Goal: Find specific page/section: Find specific page/section

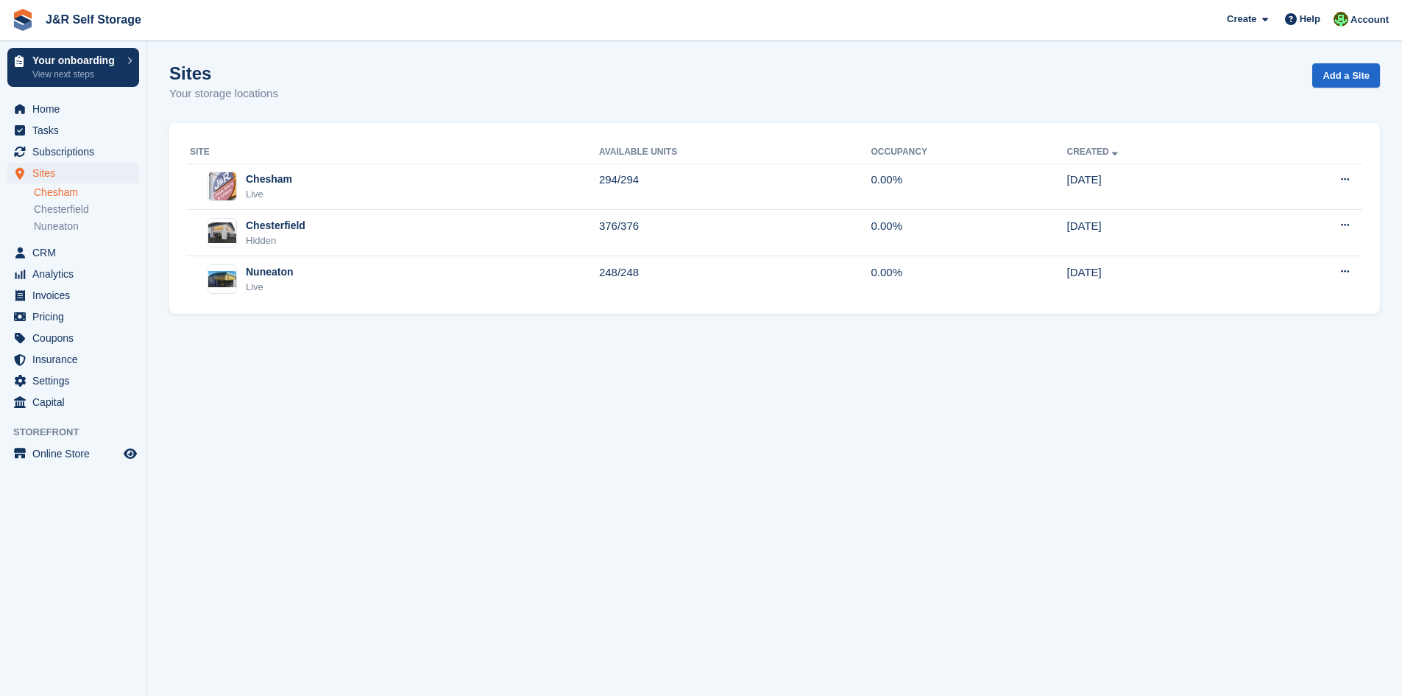
click at [62, 186] on link "Chesham" at bounding box center [86, 192] width 105 height 14
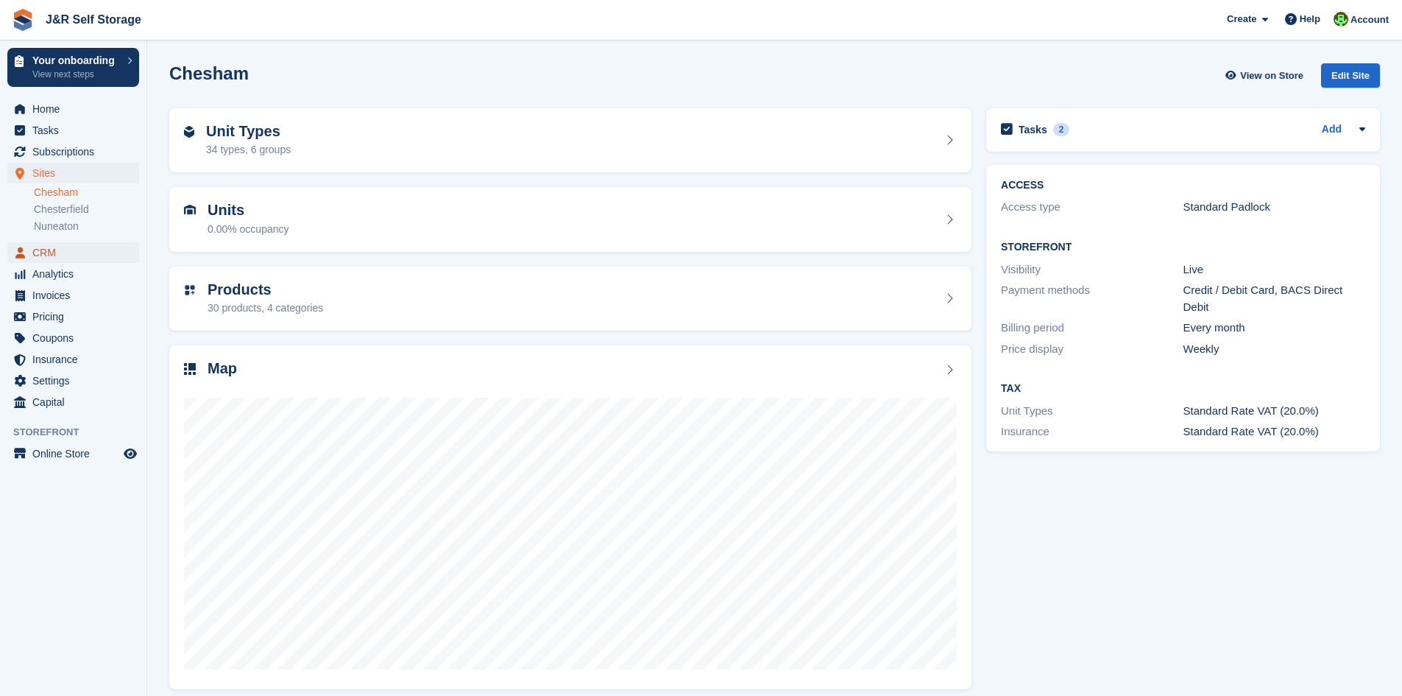
click at [71, 250] on span "CRM" at bounding box center [76, 252] width 88 height 21
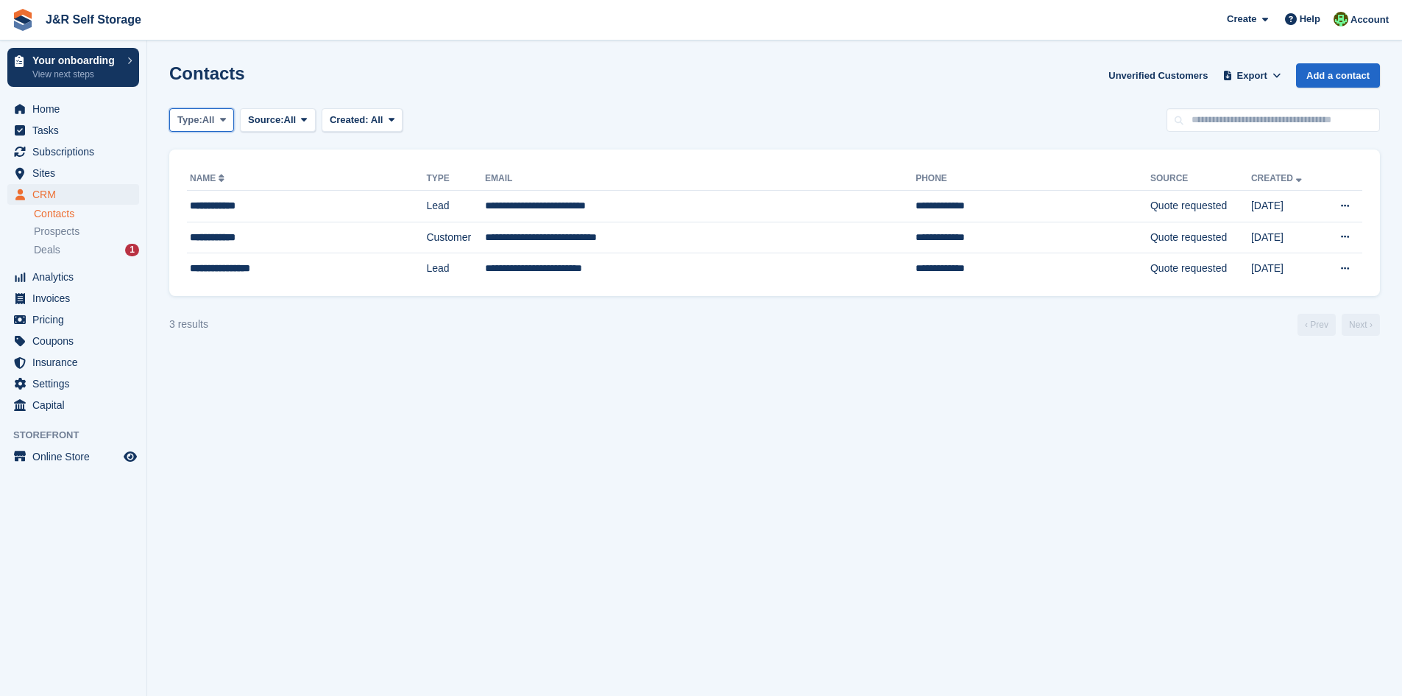
click at [208, 120] on span "All" at bounding box center [208, 120] width 13 height 15
